Goal: Information Seeking & Learning: Learn about a topic

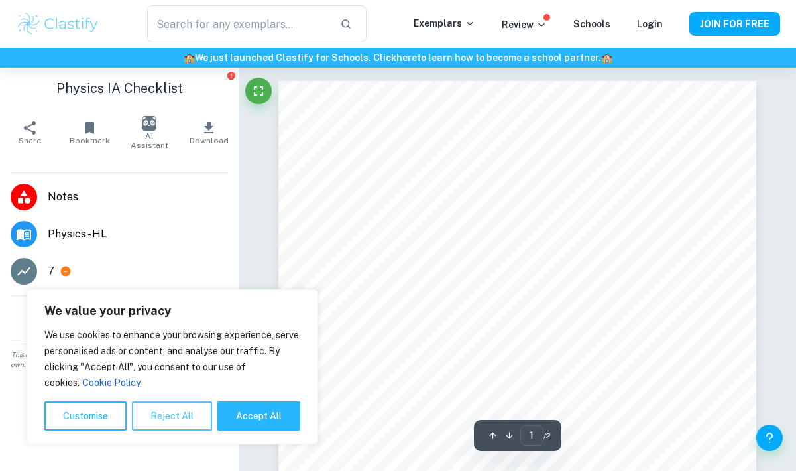
click at [165, 422] on button "Reject All" at bounding box center [172, 415] width 80 height 29
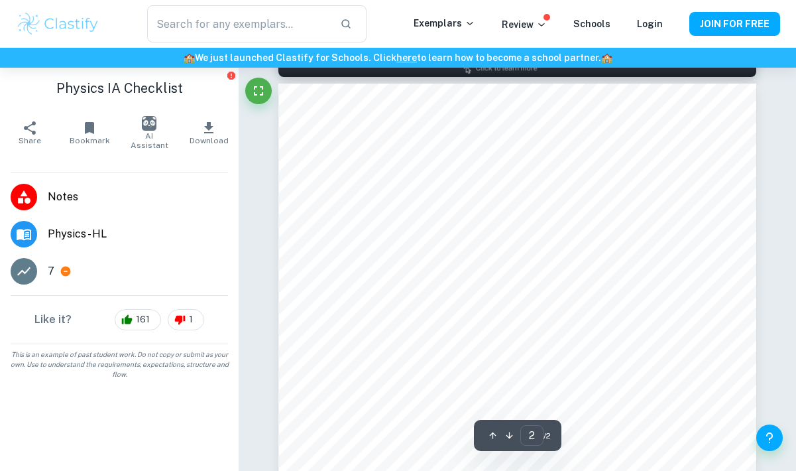
scroll to position [427, 0]
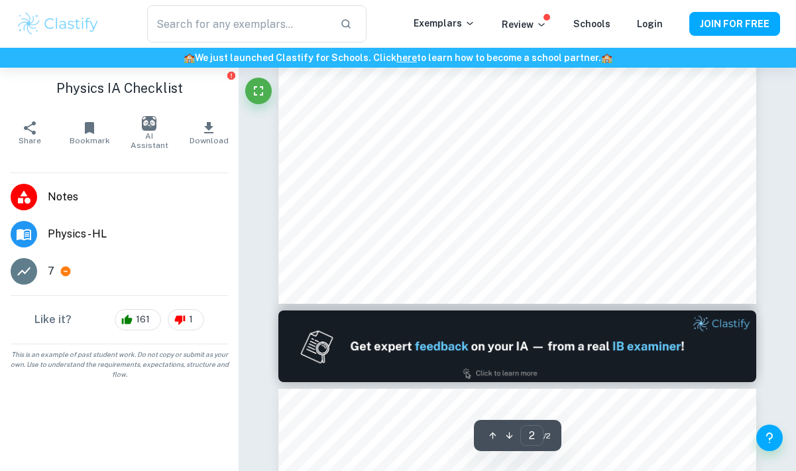
type input "1"
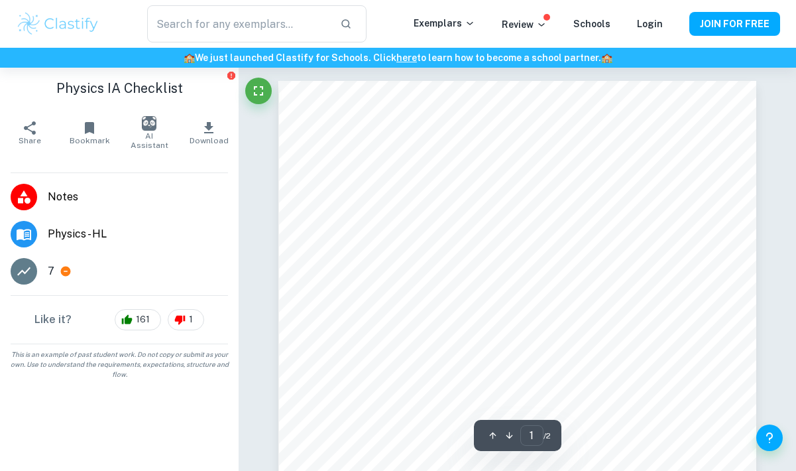
scroll to position [0, 0]
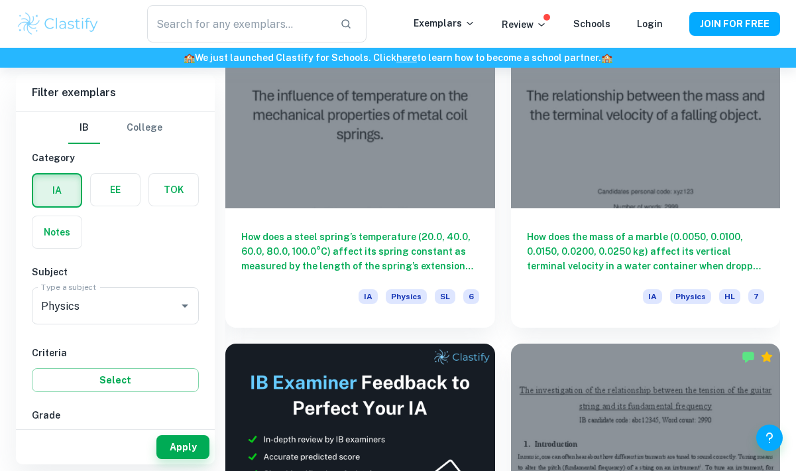
scroll to position [441, 0]
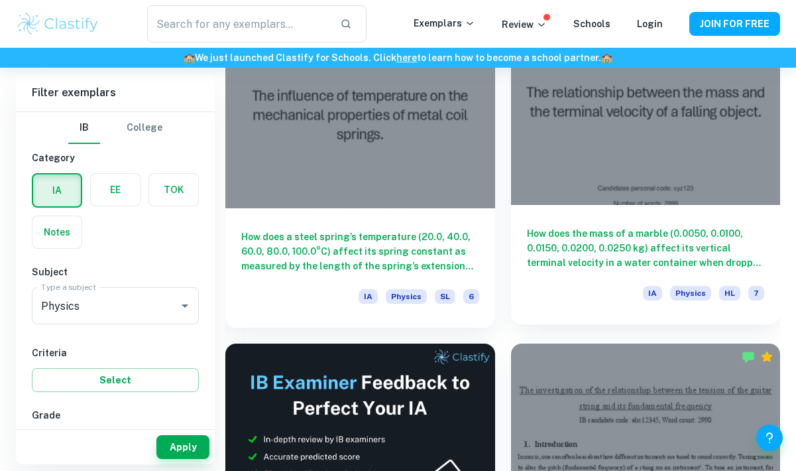
click at [554, 261] on h6 "How does the mass of a marble (0.0050, 0.0100, 0.0150, 0.0200, 0.0250 kg) affec…" at bounding box center [646, 248] width 238 height 44
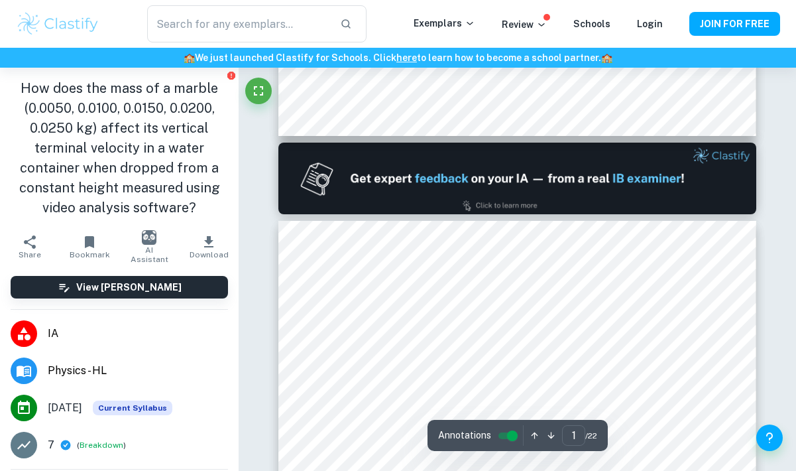
type input "2"
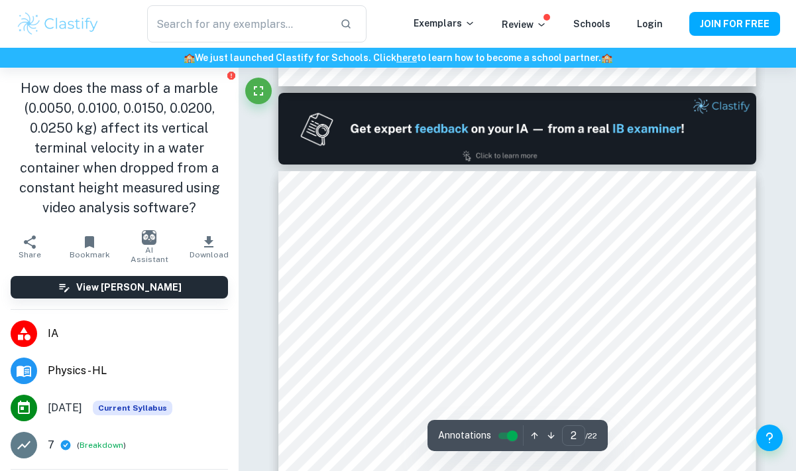
scroll to position [674, 0]
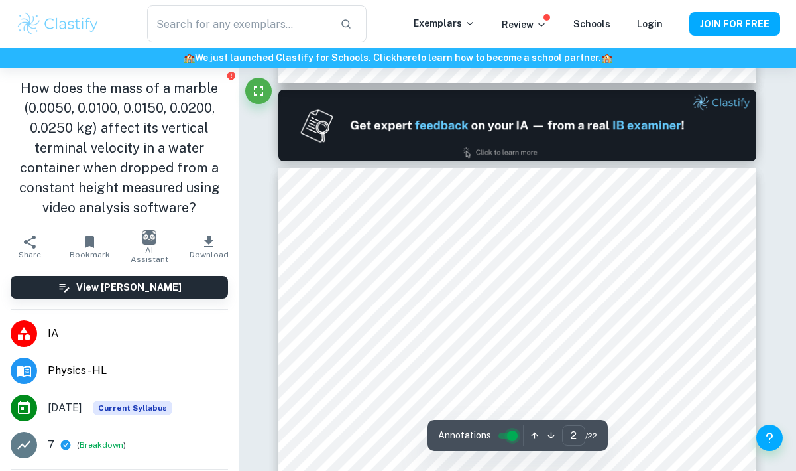
click at [511, 436] on input "controlled" at bounding box center [513, 436] width 48 height 16
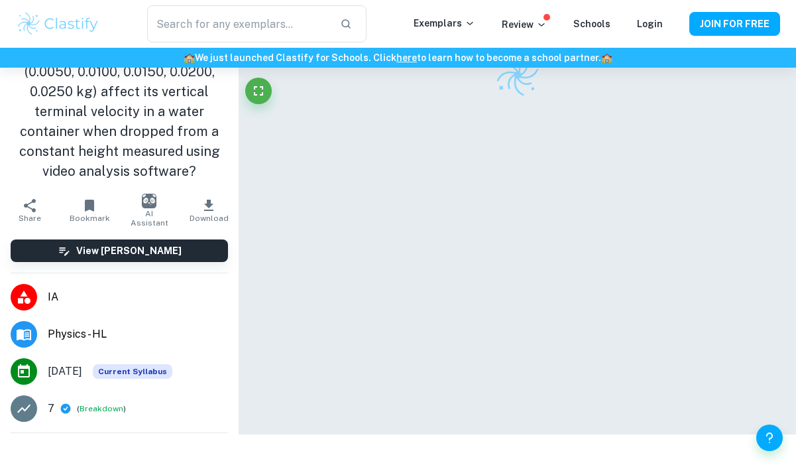
scroll to position [76, 0]
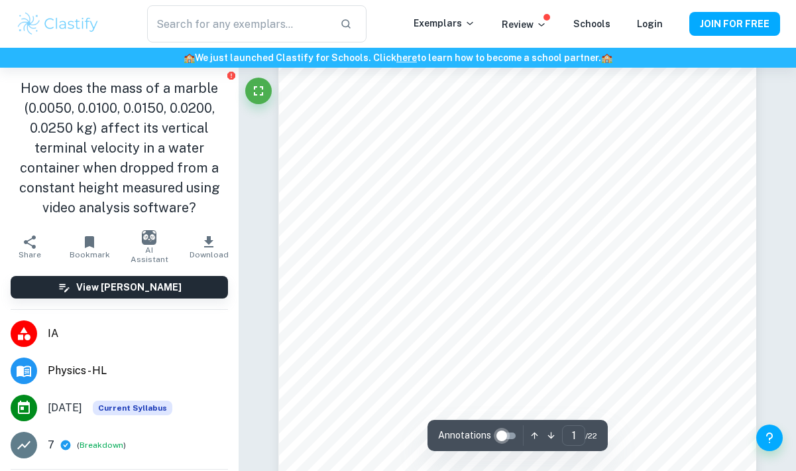
click at [511, 436] on div "Annotations 1 ​ / 22" at bounding box center [518, 435] width 180 height 31
click at [505, 430] on input "controlled" at bounding box center [502, 436] width 48 height 16
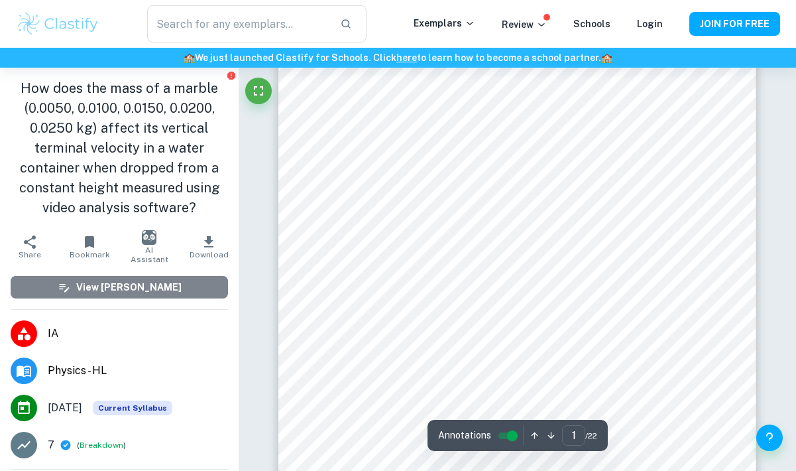
click at [206, 296] on button "View [PERSON_NAME]" at bounding box center [120, 287] width 218 height 23
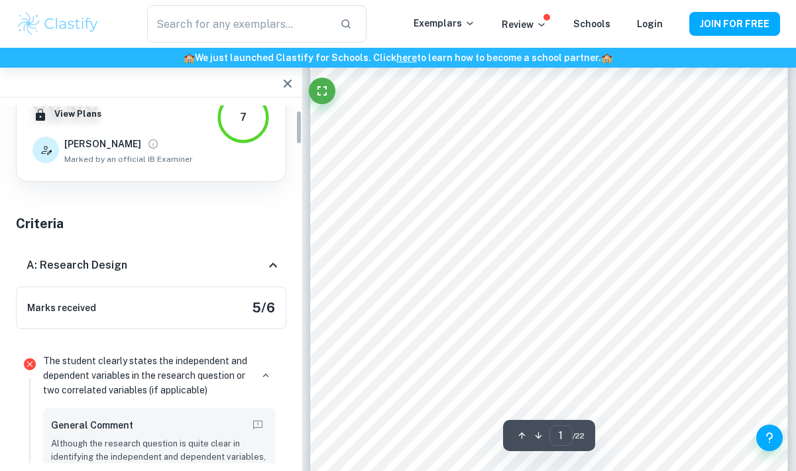
scroll to position [48, 0]
click at [271, 269] on icon at bounding box center [273, 265] width 16 height 16
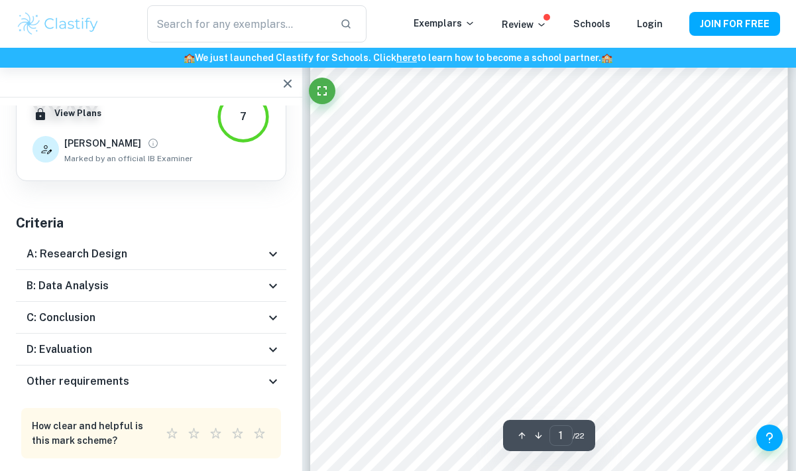
click at [272, 261] on icon at bounding box center [273, 254] width 16 height 16
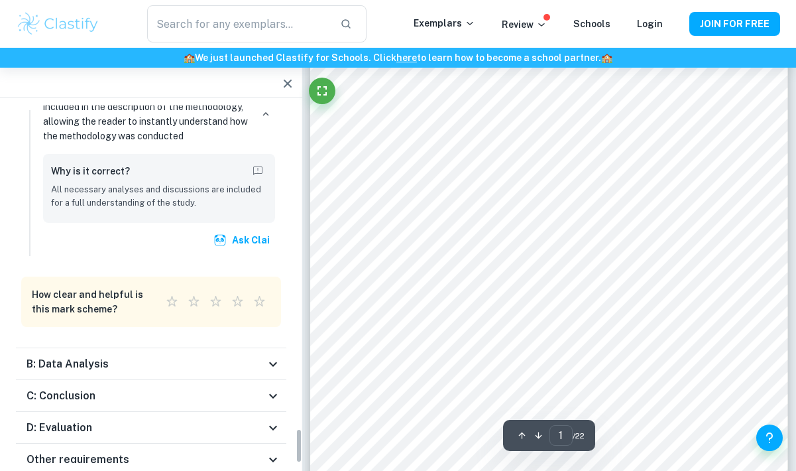
scroll to position [3292, 0]
click at [267, 349] on div "B: Data Analysis" at bounding box center [151, 365] width 271 height 32
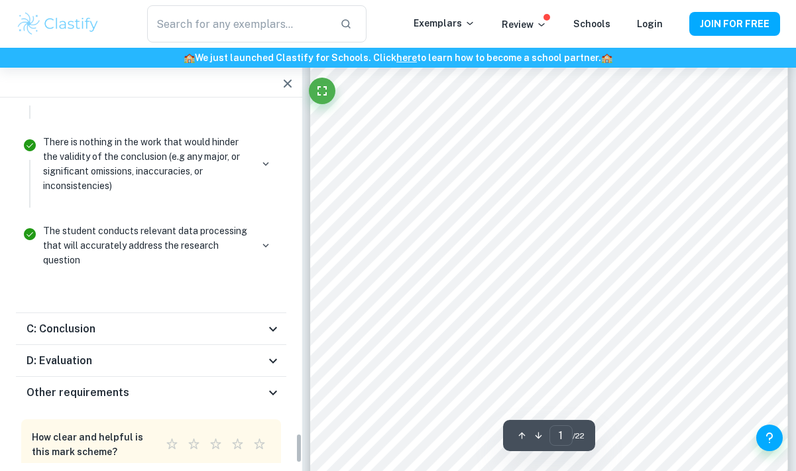
scroll to position [3881, 0]
click at [270, 386] on icon at bounding box center [273, 394] width 16 height 16
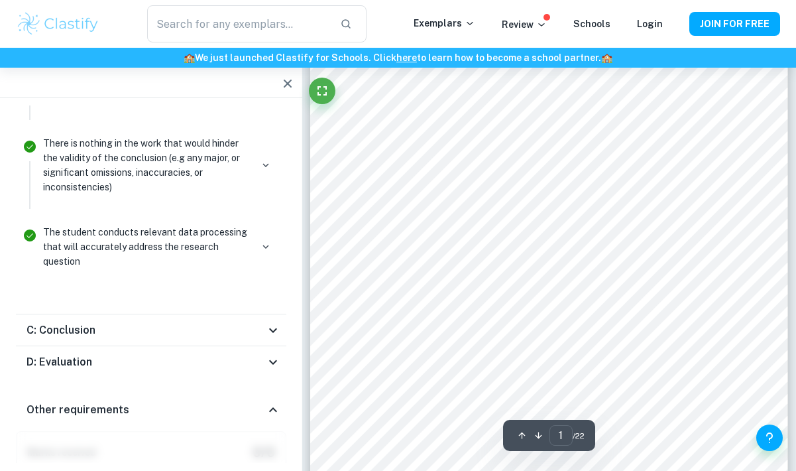
click at [276, 354] on icon at bounding box center [273, 362] width 16 height 16
click at [271, 322] on icon at bounding box center [273, 330] width 16 height 16
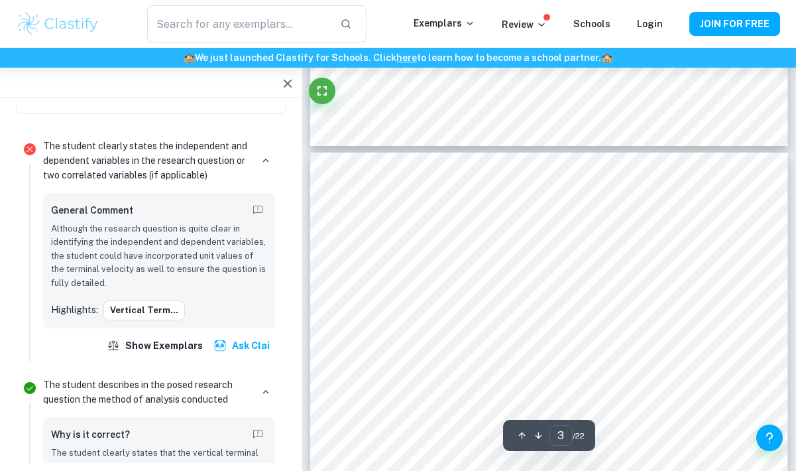
scroll to position [1335, 0]
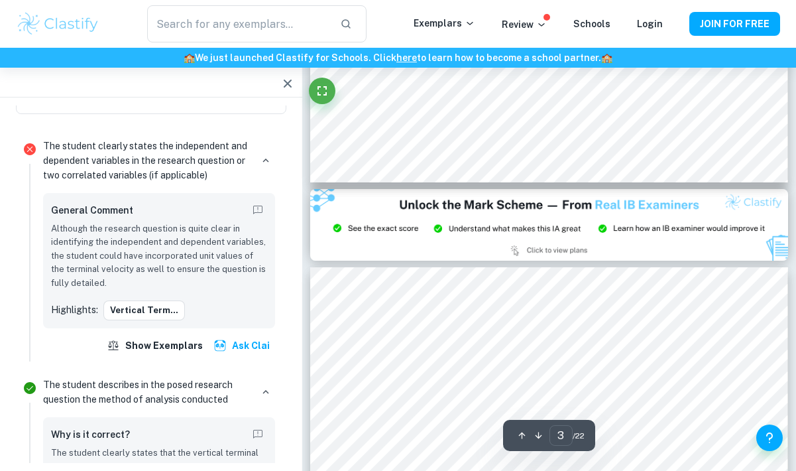
type input "2"
